Goal: Task Accomplishment & Management: Complete application form

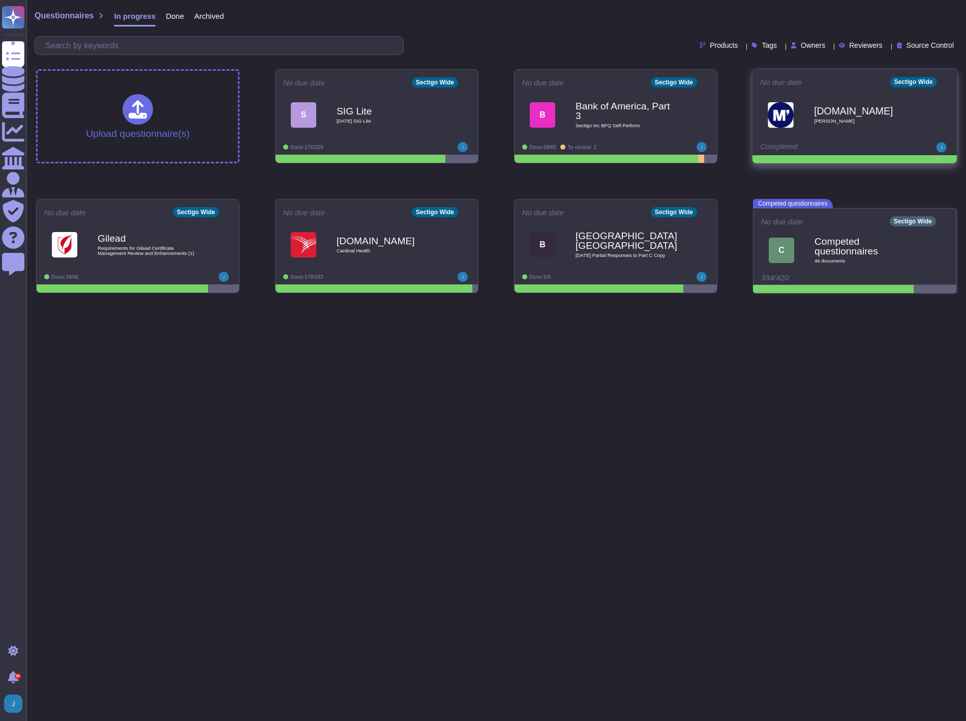
click at [826, 115] on b "[DOMAIN_NAME]" at bounding box center [865, 111] width 103 height 10
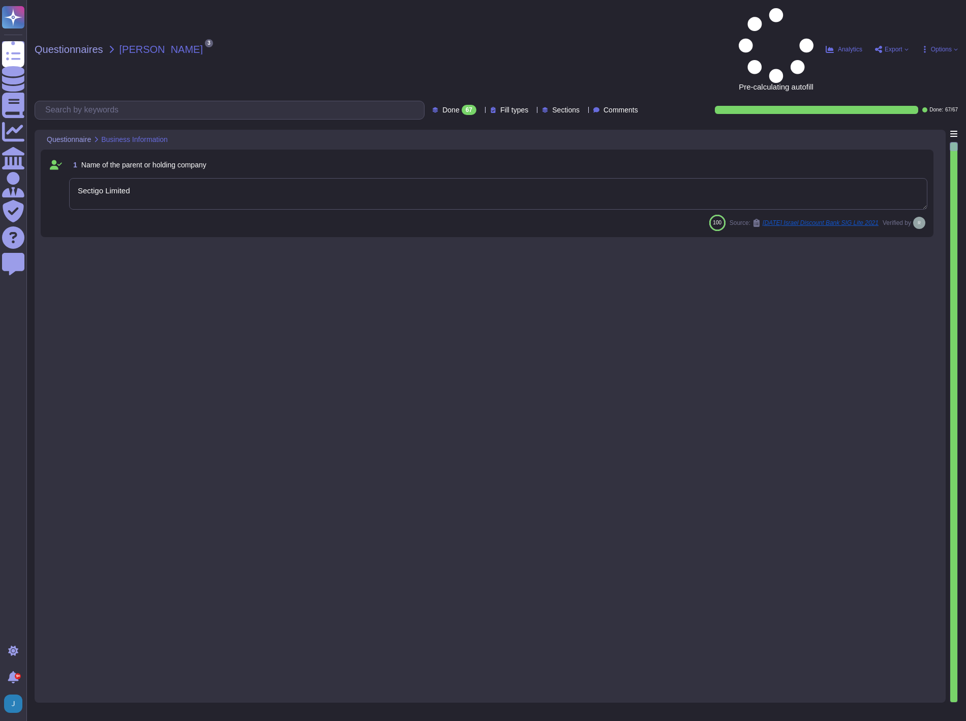
type textarea "Sectigo Limited"
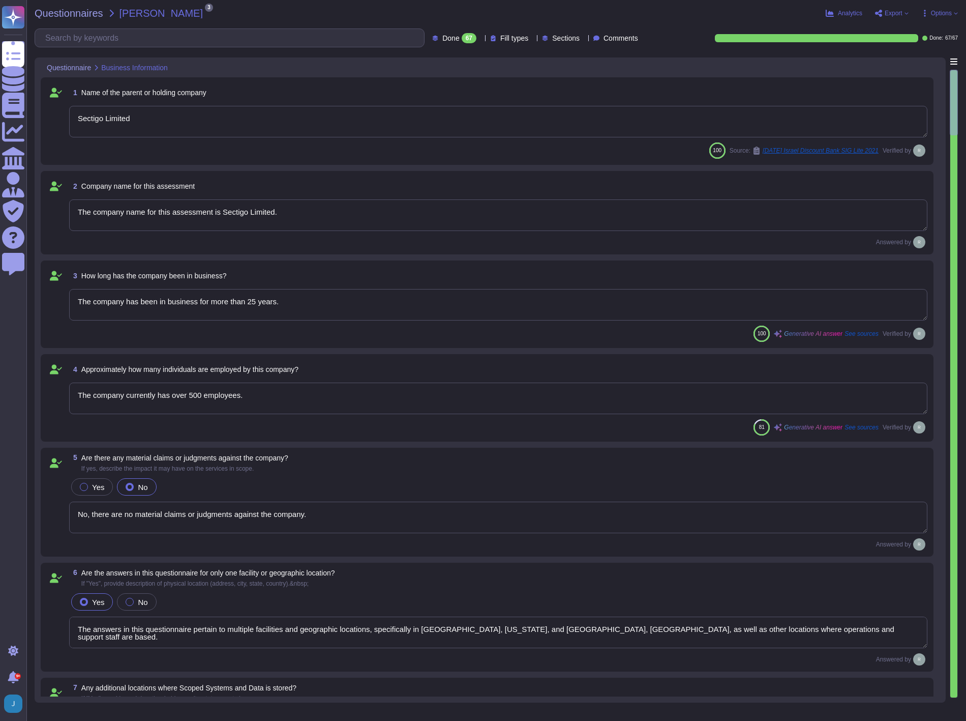
type textarea "The company name for this assessment is Sectigo Limited."
type textarea "The company has been in business for more than 25 years."
type textarea "The company currently has over 500 employees."
type textarea "No, there are no material claims or judgments against the company."
type textarea "The answers in this questionnaire pertain to multiple facilities and geographic…"
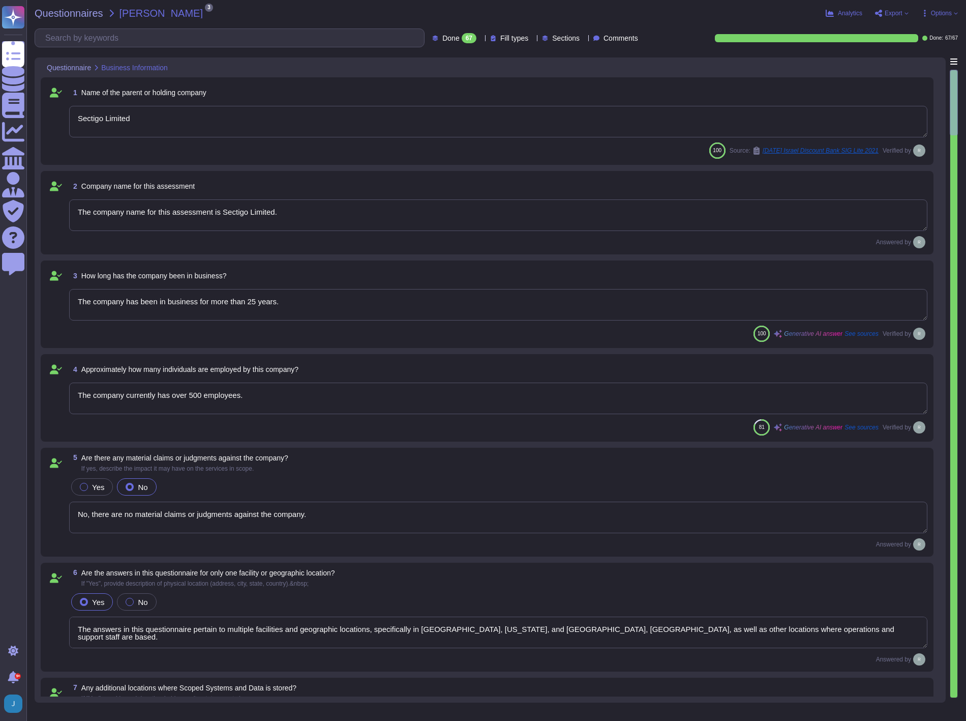
type textarea "Scoped Systems and Data are stored in the following locations: - [GEOGRAPHIC_DA…"
type textarea "Yes, the service being provided is a Software as a Service (SaaS). It involves …"
type textarea "Yes, we provide software applications as part of our service, which we develop …"
click at [84, 12] on span "Questionnaires" at bounding box center [69, 13] width 69 height 10
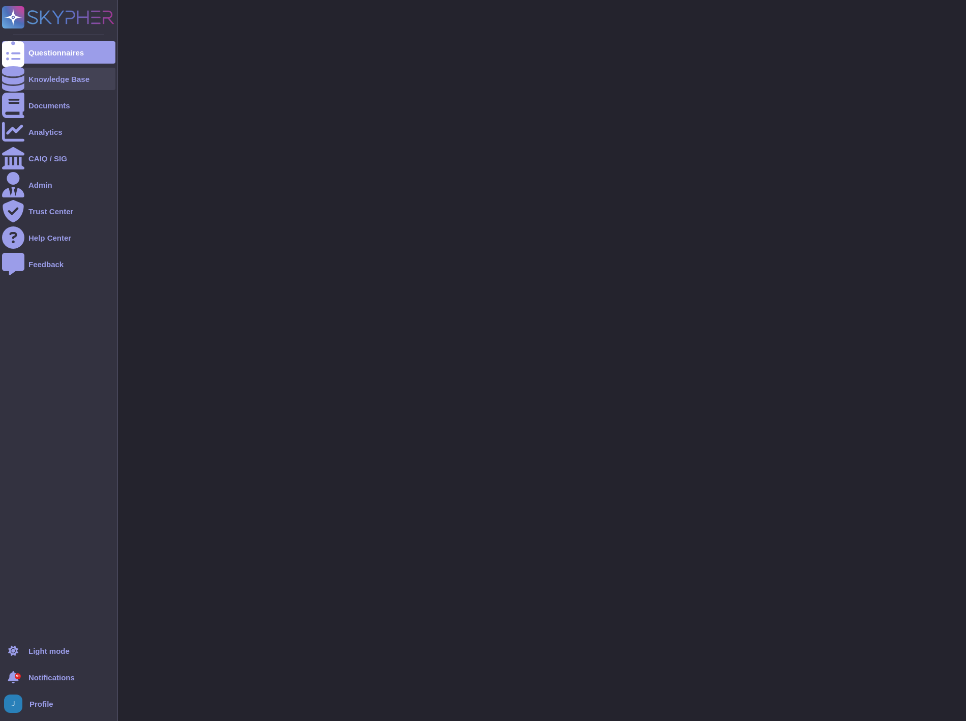
click at [55, 75] on div "Knowledge Base" at bounding box center [58, 79] width 61 height 8
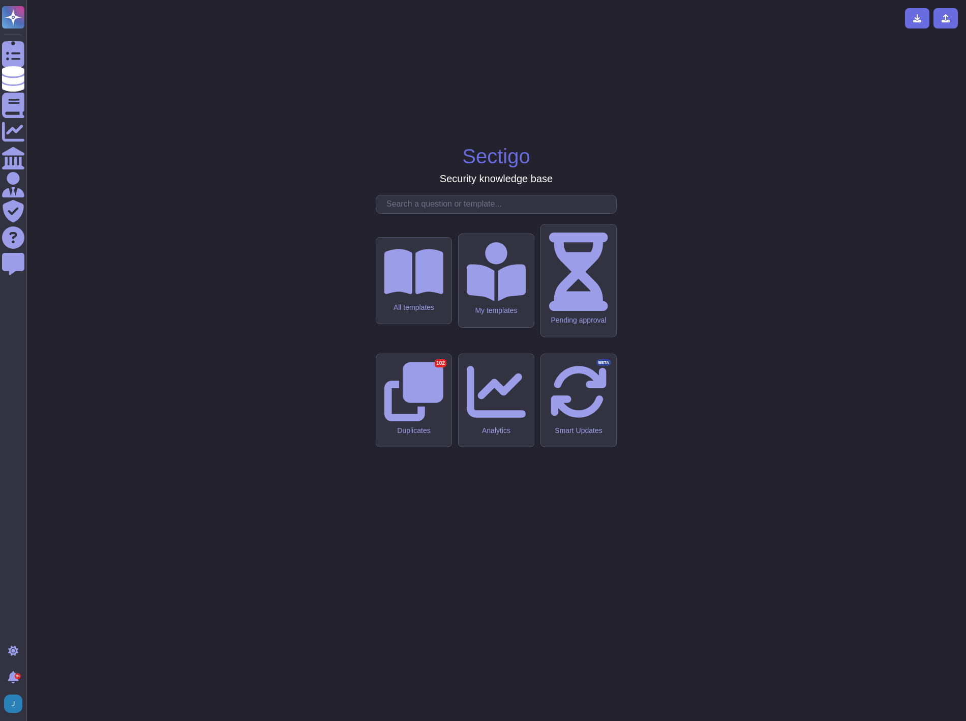
click at [419, 213] on input "text" at bounding box center [498, 204] width 235 height 18
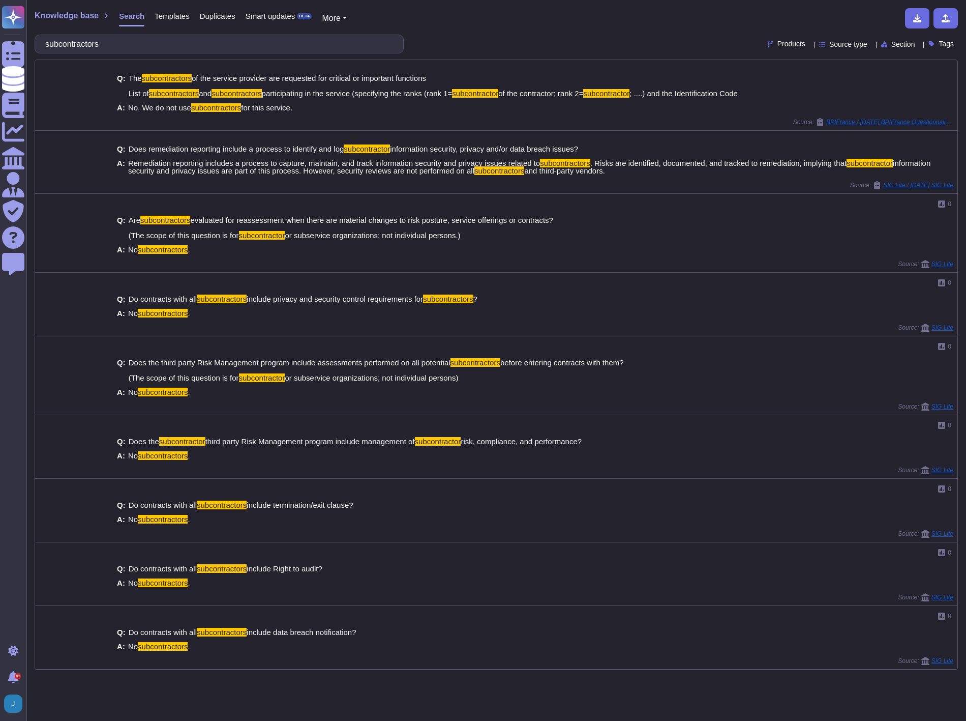
drag, startPoint x: 109, startPoint y: 40, endPoint x: -3, endPoint y: 29, distance: 112.9
click at [0, 29] on html "Questionnaires Knowledge Base Documents Analytics CAIQ / SIG Admin Trust Center…" at bounding box center [483, 360] width 966 height 721
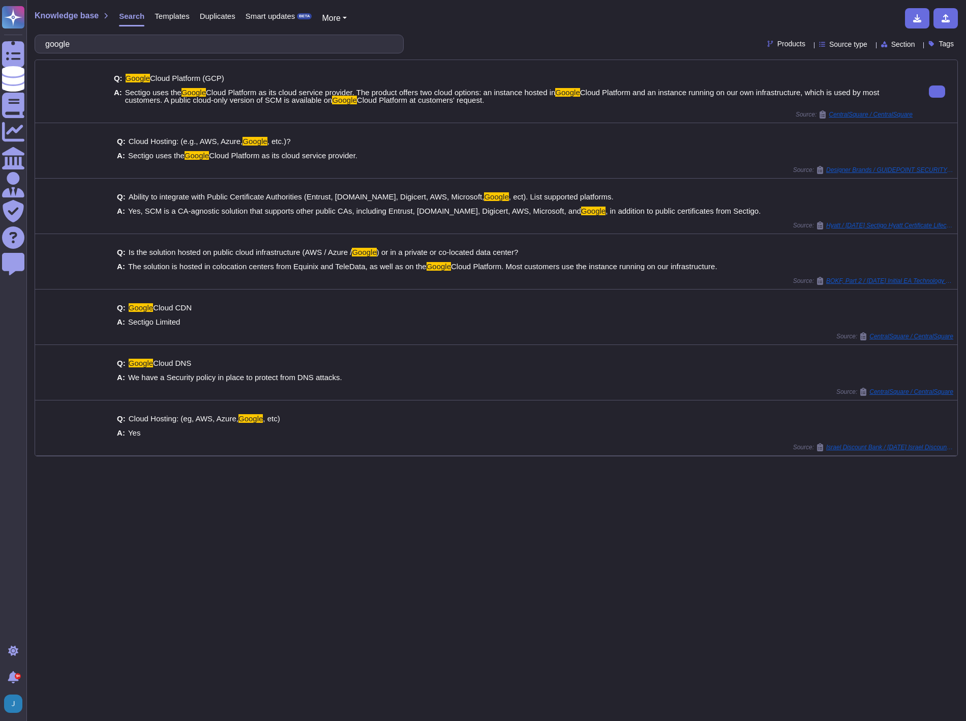
type input "google"
